Goal: Task Accomplishment & Management: Use online tool/utility

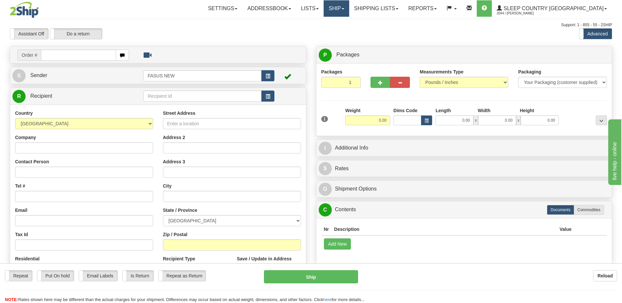
click at [349, 7] on link "Ship" at bounding box center [336, 8] width 25 height 16
click at [343, 32] on span "OnHold / Order Queue" at bounding box center [319, 31] width 46 height 5
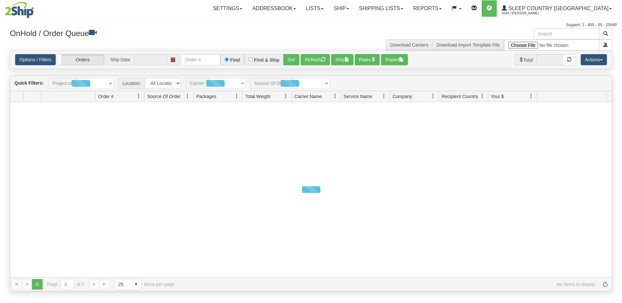
type input "[DATE]"
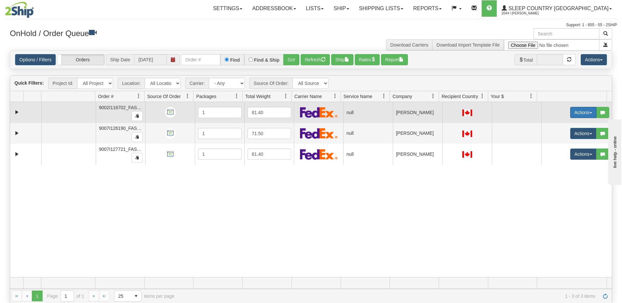
click at [574, 111] on button "Actions" at bounding box center [584, 112] width 26 height 11
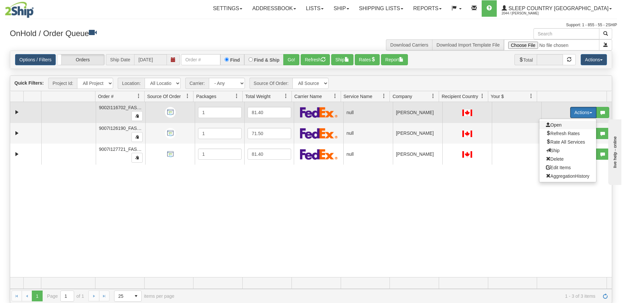
click at [555, 123] on span "Open" at bounding box center [554, 124] width 16 height 5
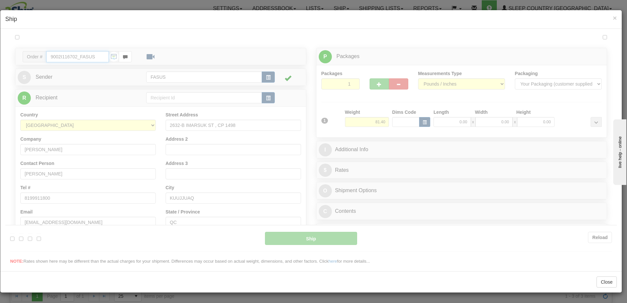
type input "14:26"
type input "16:00"
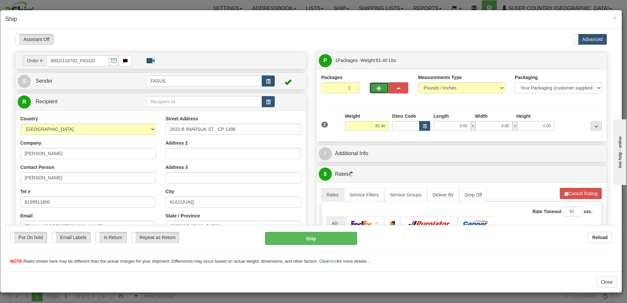
click at [373, 88] on button "button" at bounding box center [379, 87] width 19 height 11
type input "2"
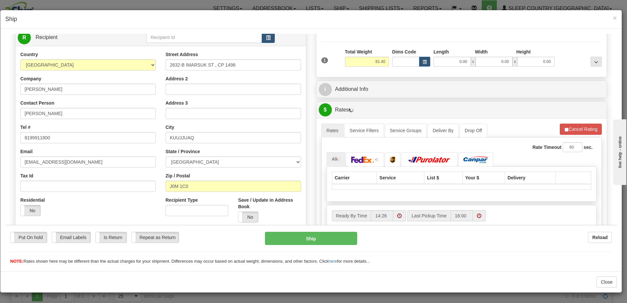
scroll to position [66, 0]
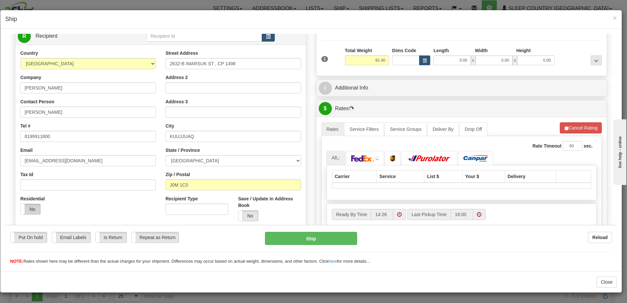
click at [32, 209] on label "No" at bounding box center [31, 209] width 20 height 10
drag, startPoint x: 235, startPoint y: 62, endPoint x: 163, endPoint y: 62, distance: 72.5
click at [163, 62] on div "Street Address [STREET_ADDRESS] Address 2 Address 3 City [GEOGRAPHIC_DATA] Stat…" at bounding box center [233, 138] width 145 height 177
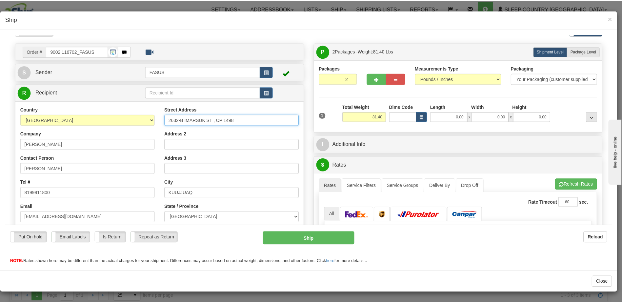
scroll to position [0, 0]
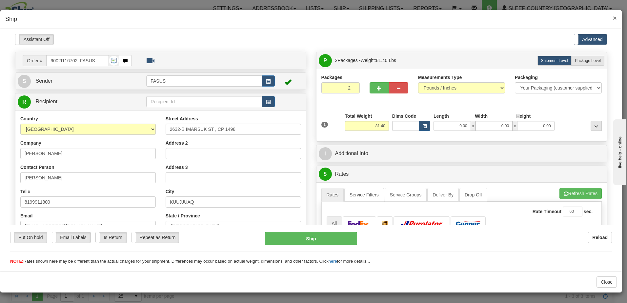
click at [615, 19] on span "×" at bounding box center [615, 18] width 4 height 8
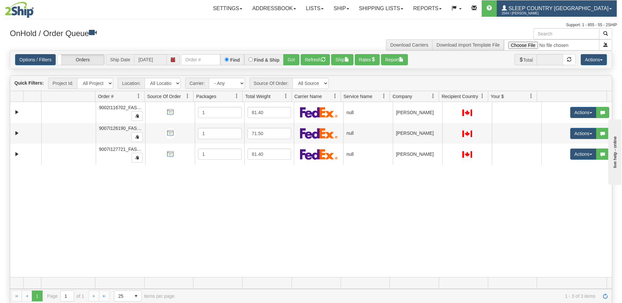
click at [551, 11] on span "2044 / [PERSON_NAME]" at bounding box center [526, 13] width 49 height 7
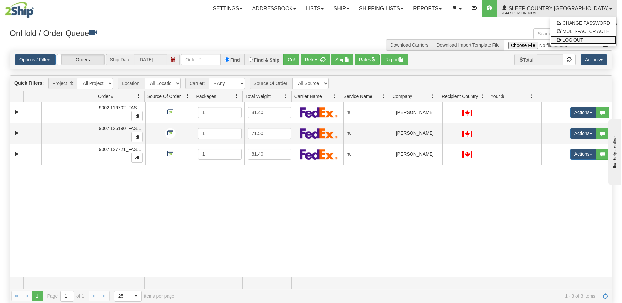
click at [582, 39] on span "LOG OUT" at bounding box center [573, 39] width 21 height 5
